Goal: Browse casually: Explore the website without a specific task or goal

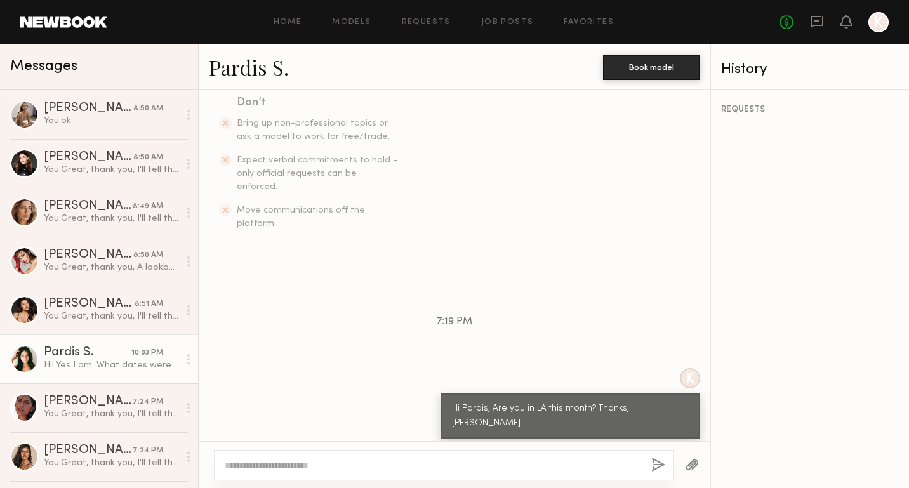
click at [92, 18] on link at bounding box center [63, 22] width 87 height 11
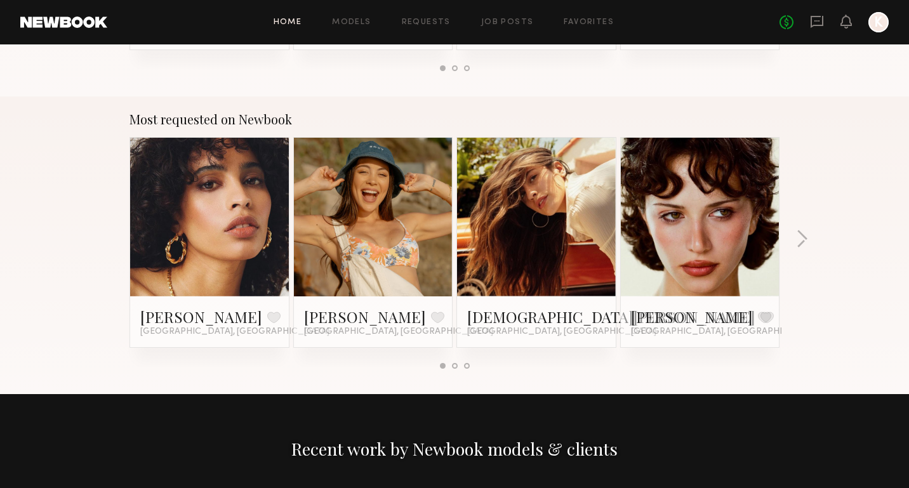
scroll to position [1047, 0]
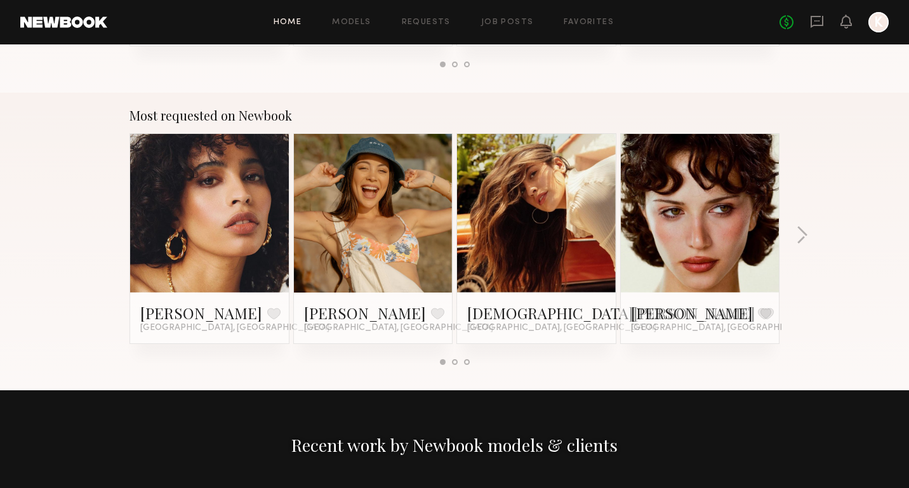
click at [479, 238] on div at bounding box center [536, 213] width 159 height 159
click at [524, 210] on link at bounding box center [536, 213] width 77 height 159
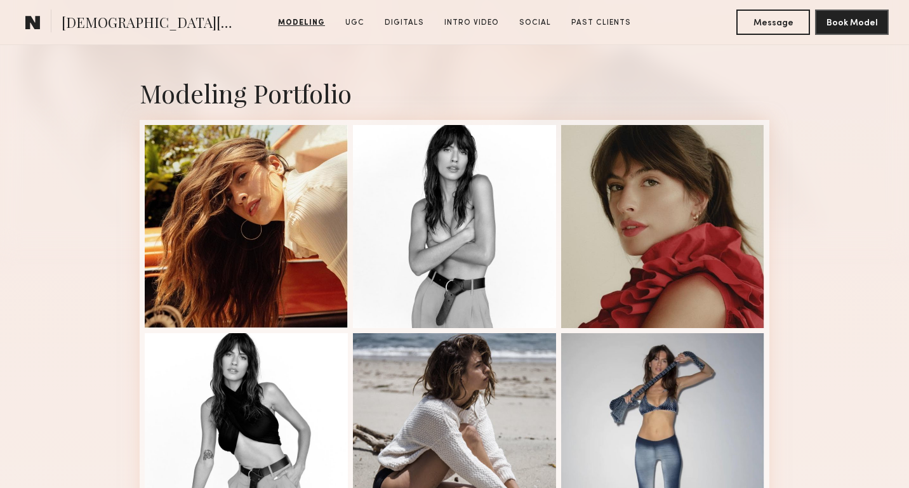
scroll to position [253, 0]
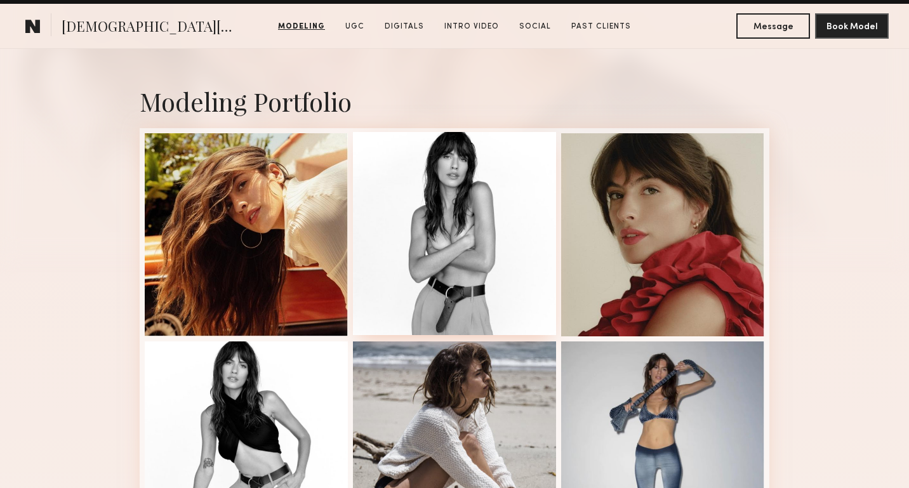
click at [488, 280] on div at bounding box center [454, 233] width 203 height 203
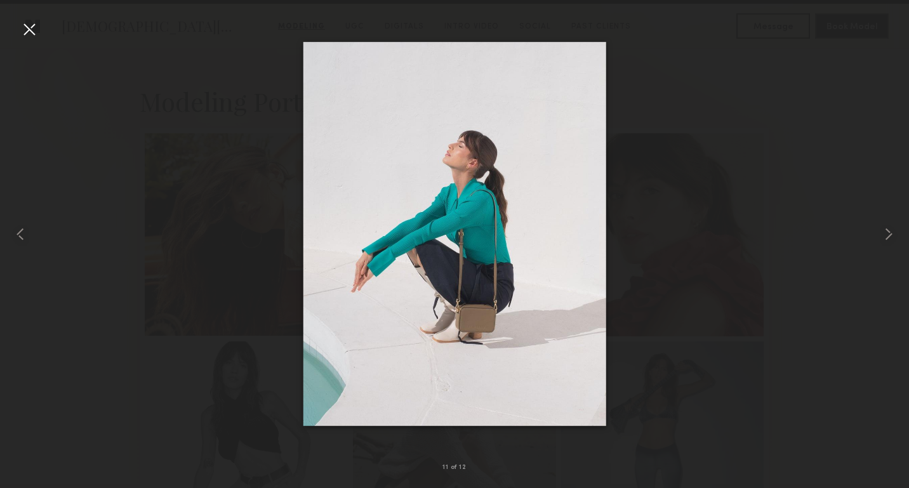
click at [32, 30] on div at bounding box center [29, 29] width 20 height 20
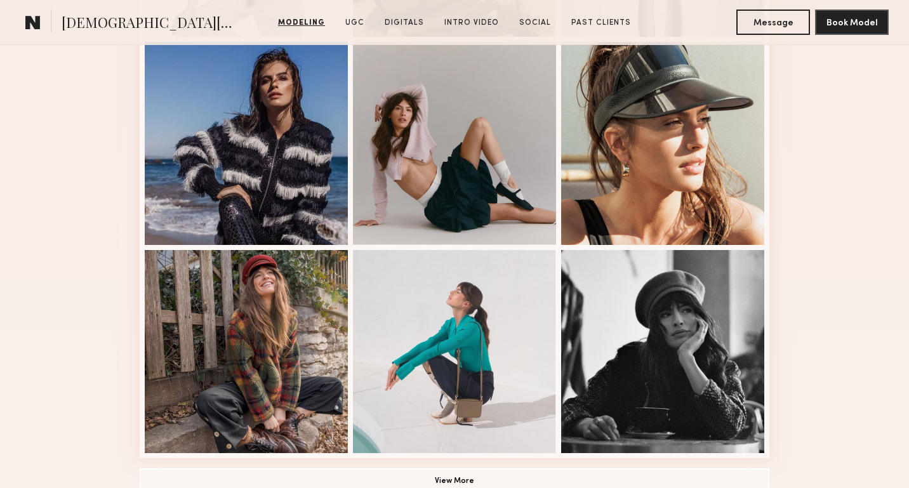
scroll to position [763, 0]
